Goal: Information Seeking & Learning: Learn about a topic

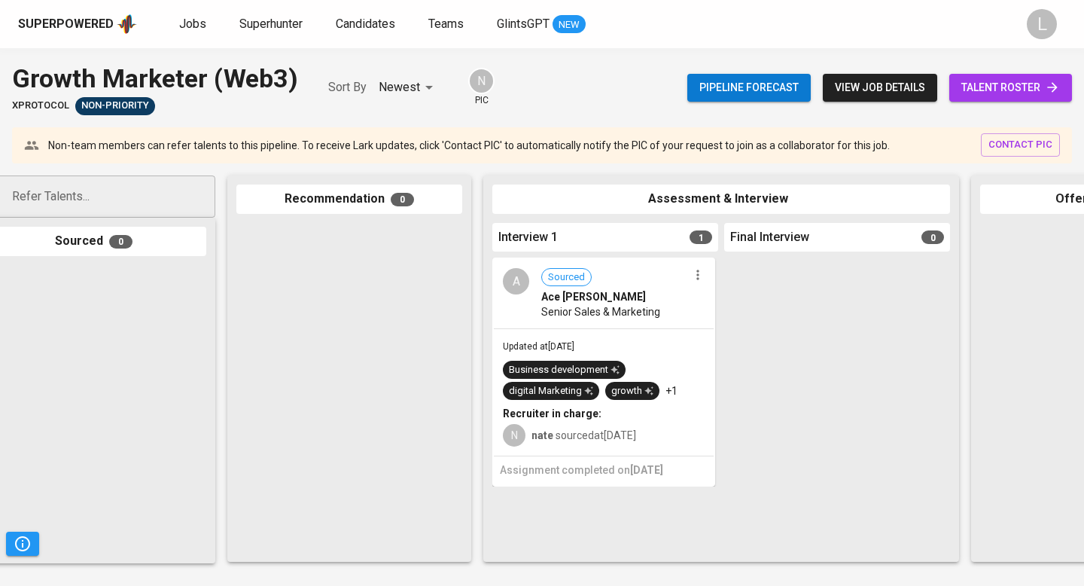
scroll to position [0, 32]
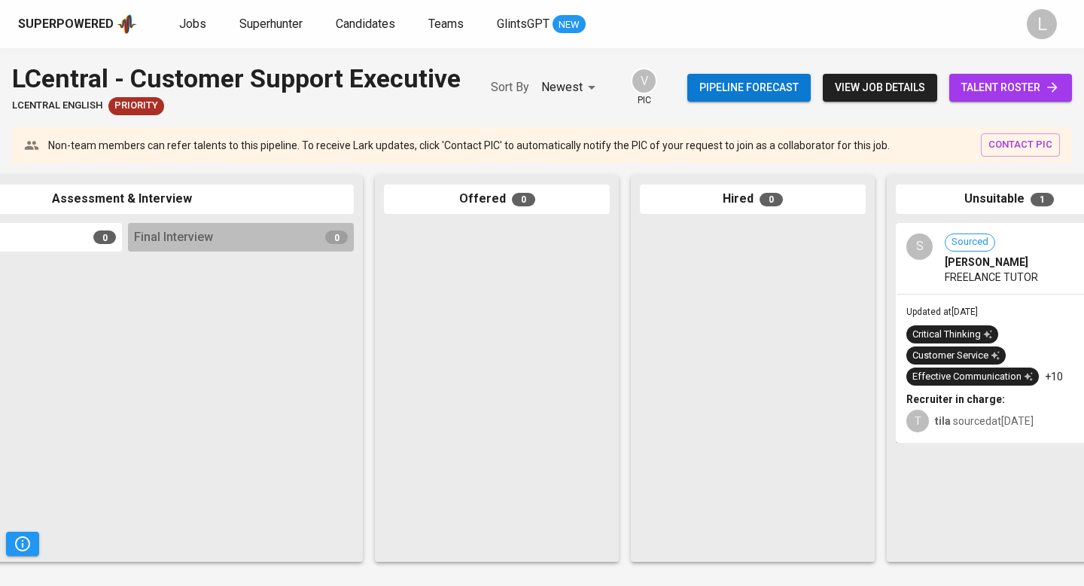
scroll to position [0, 708]
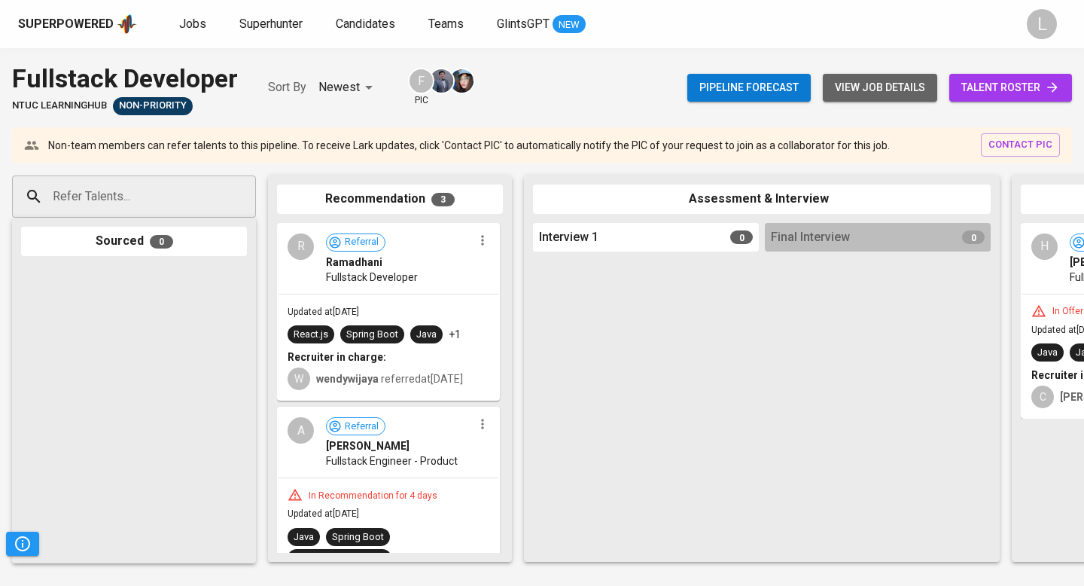
click at [866, 93] on span "view job details" at bounding box center [880, 87] width 90 height 19
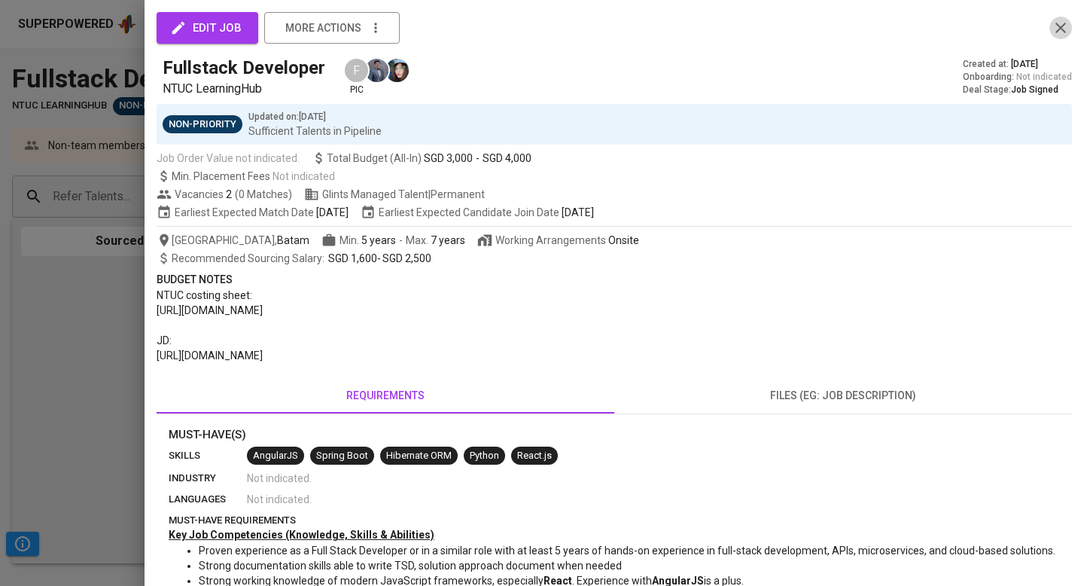
click at [1061, 26] on icon "button" at bounding box center [1060, 28] width 11 height 11
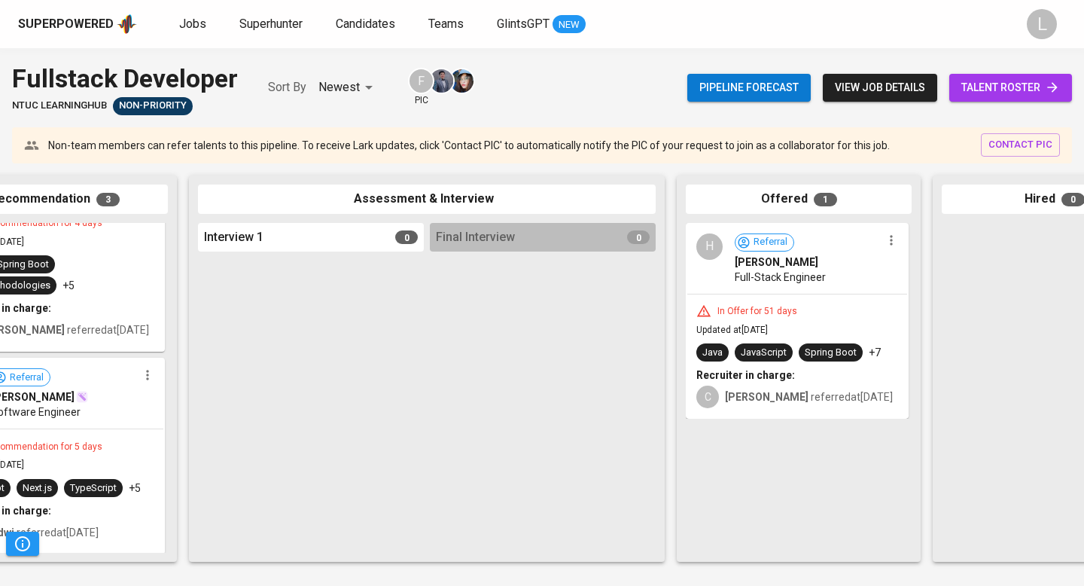
scroll to position [0, 708]
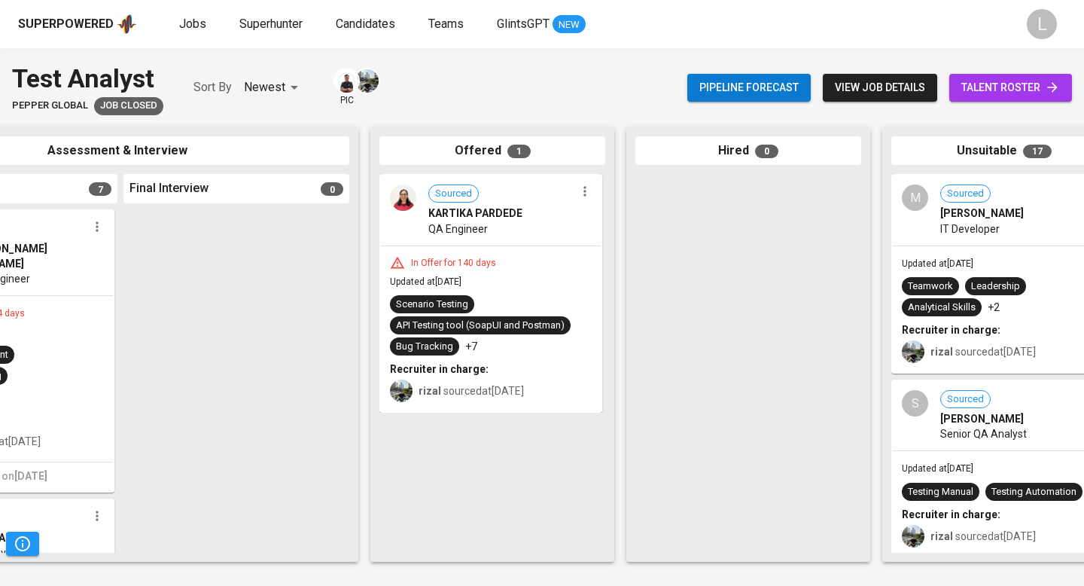
scroll to position [0, 708]
